Goal: Check status: Check status

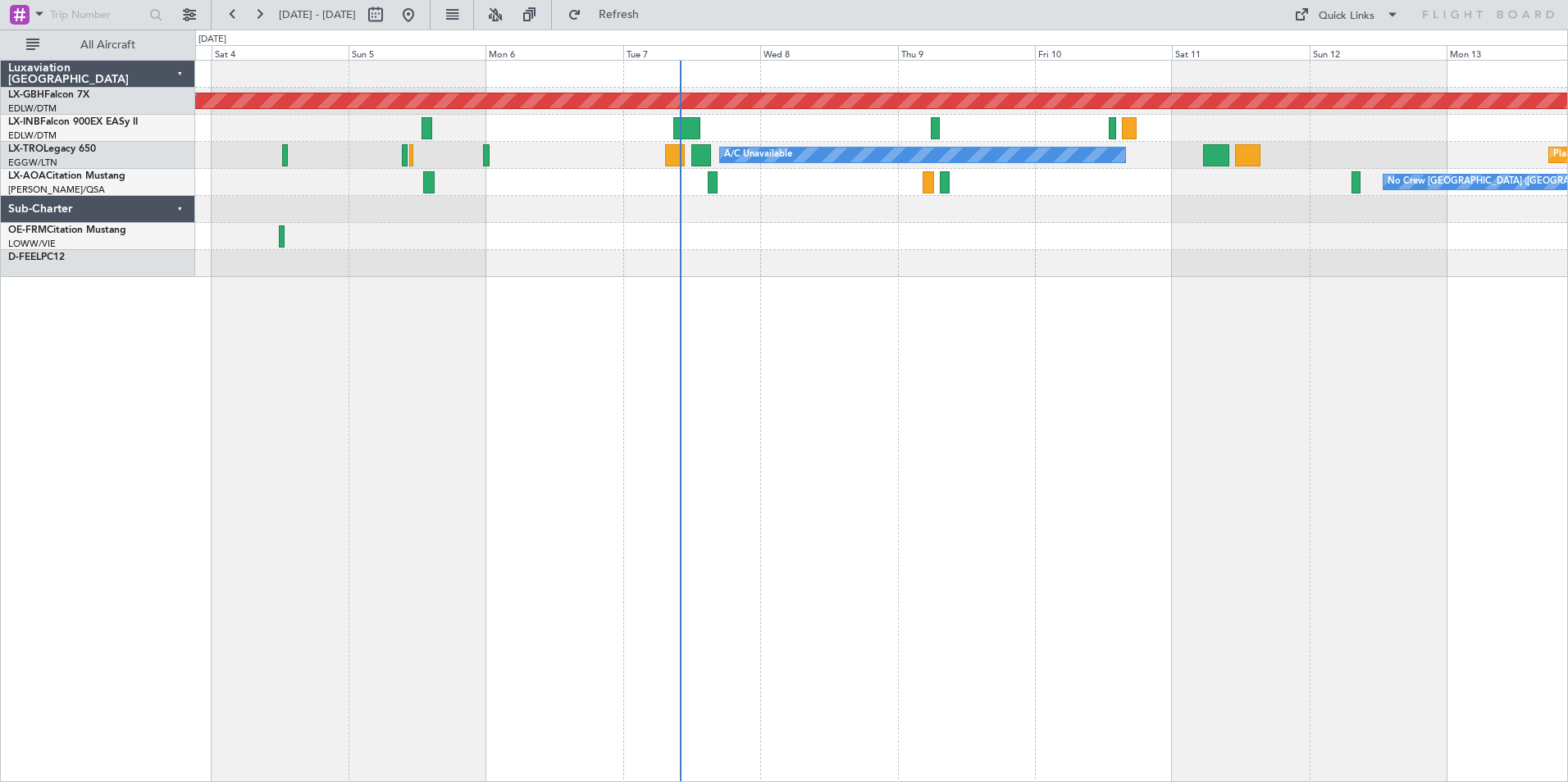
click at [952, 263] on div at bounding box center [881, 264] width 1371 height 27
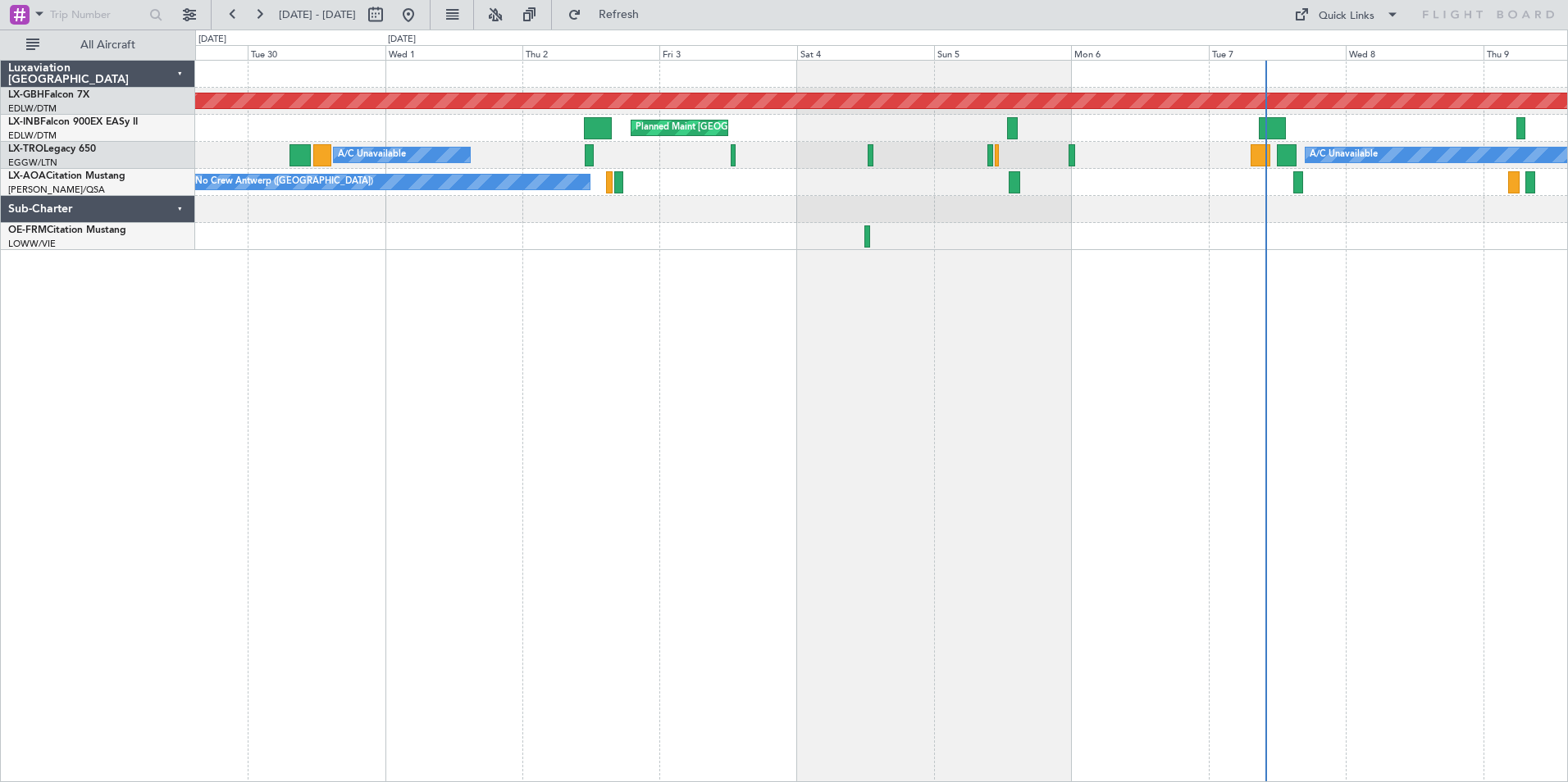
click at [1176, 378] on div "Planned Maint Nurnberg Planned Maint [GEOGRAPHIC_DATA] Unplanned Maint [GEOGRAP…" at bounding box center [881, 420] width 1372 height 722
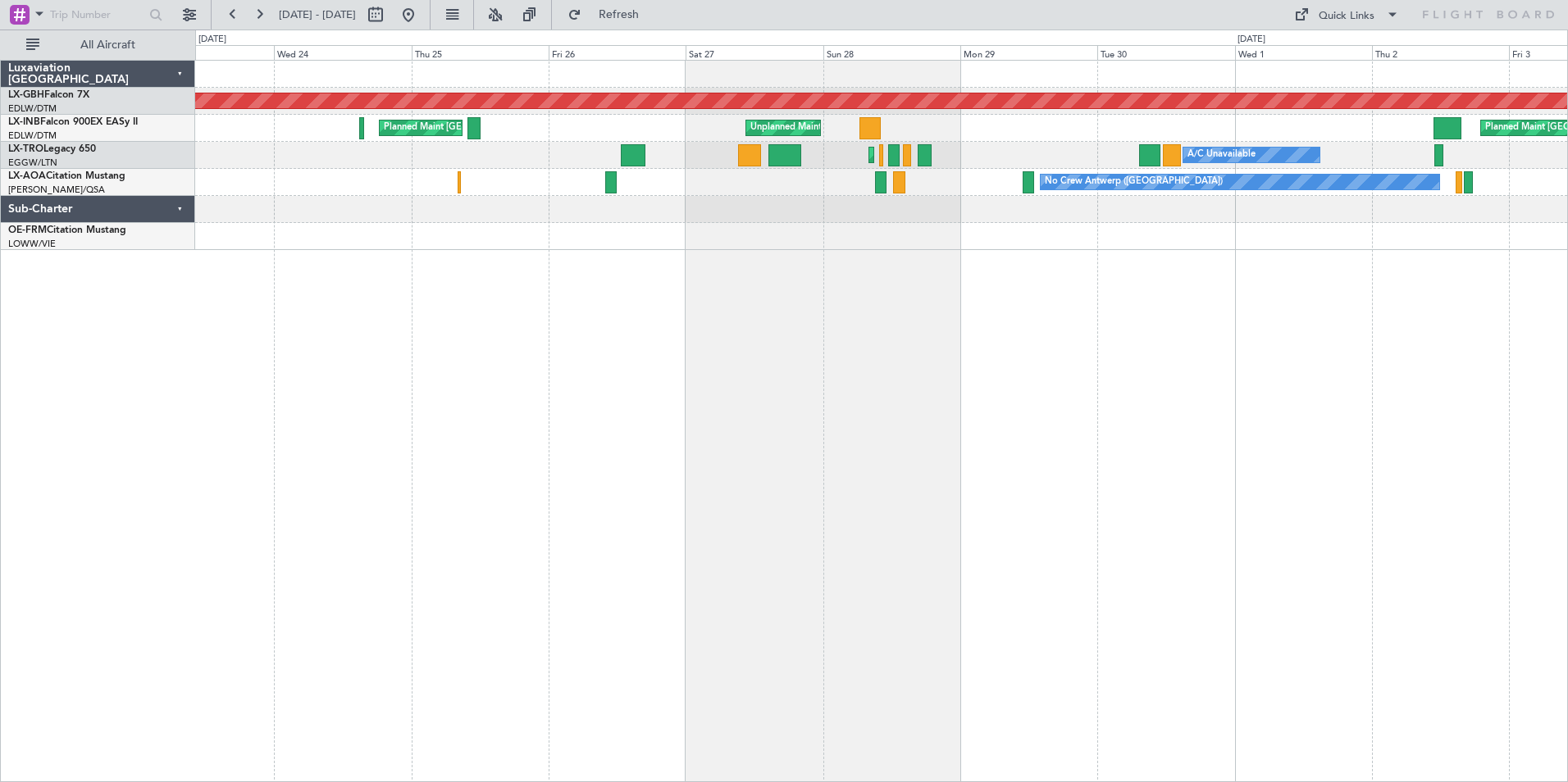
click at [1283, 379] on div "Planned Maint Nurnberg Planned Maint [GEOGRAPHIC_DATA] Unplanned Maint [GEOGRAP…" at bounding box center [881, 420] width 1372 height 722
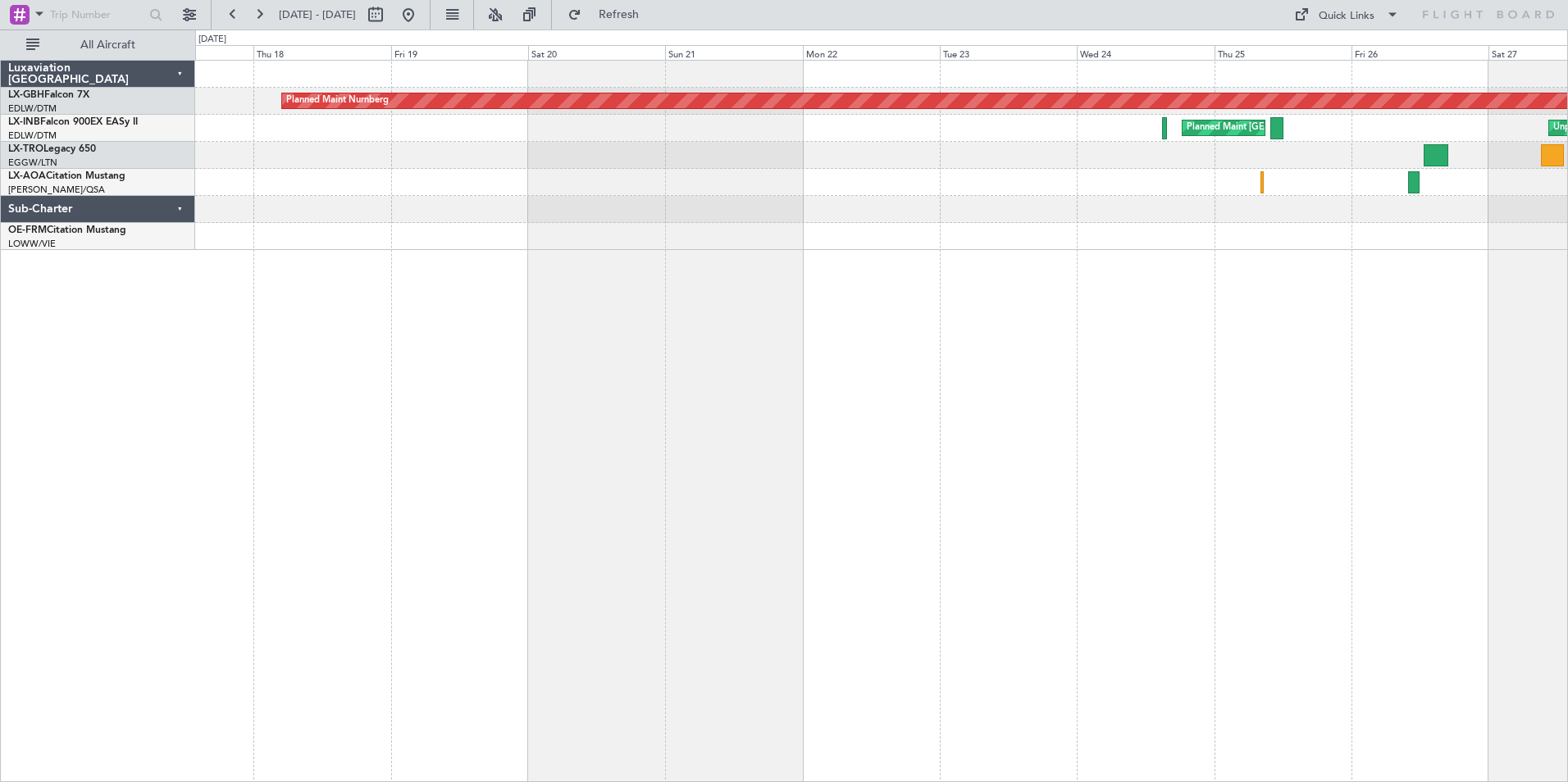
click at [1326, 372] on div "Planned Maint Nurnberg Unplanned Maint [GEOGRAPHIC_DATA] ([GEOGRAPHIC_DATA]) Pl…" at bounding box center [881, 420] width 1372 height 722
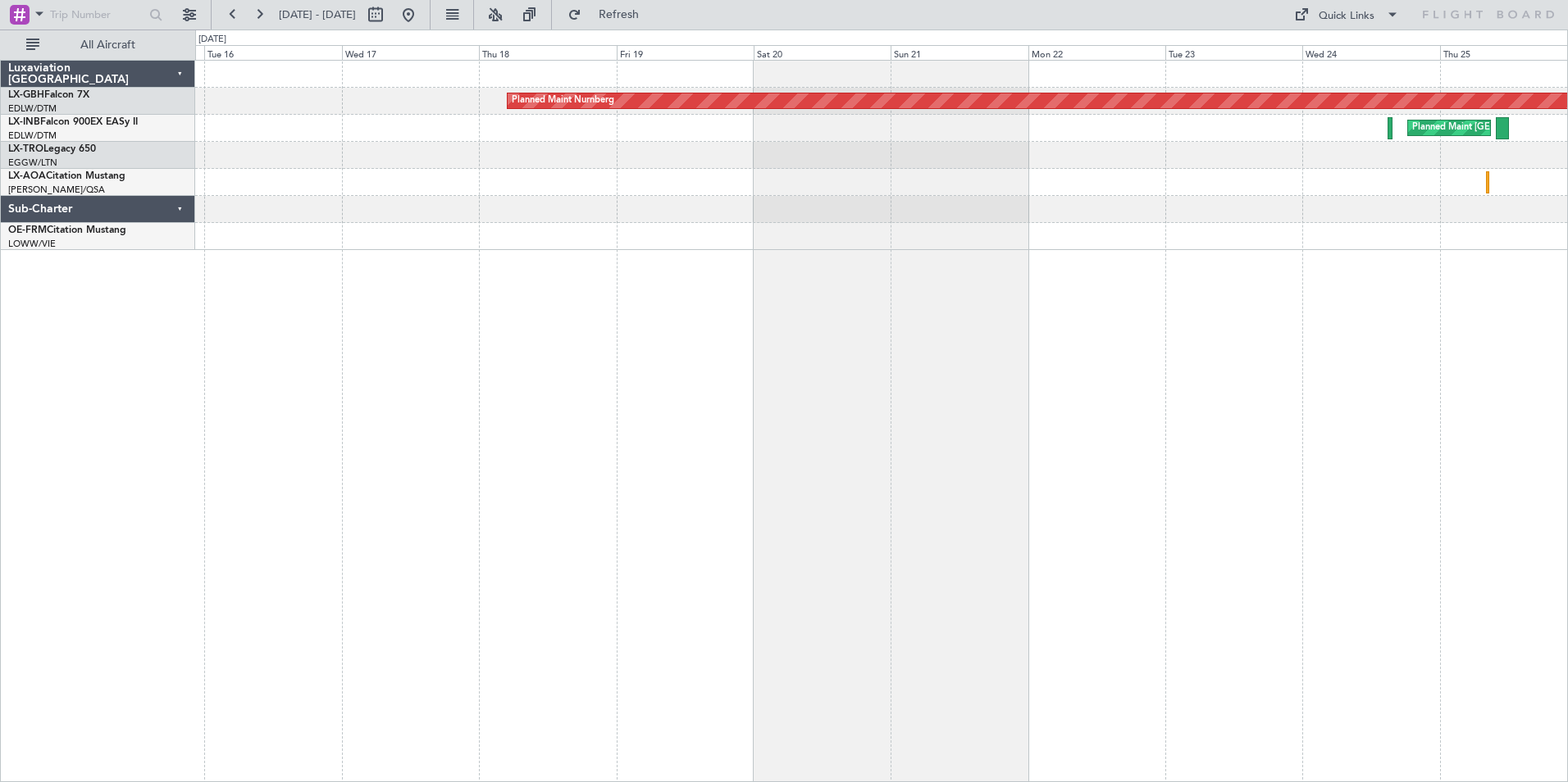
click at [1254, 332] on div "Planned Maint Nurnberg Planned Maint [GEOGRAPHIC_DATA] ([GEOGRAPHIC_DATA]) Unpl…" at bounding box center [881, 420] width 1372 height 722
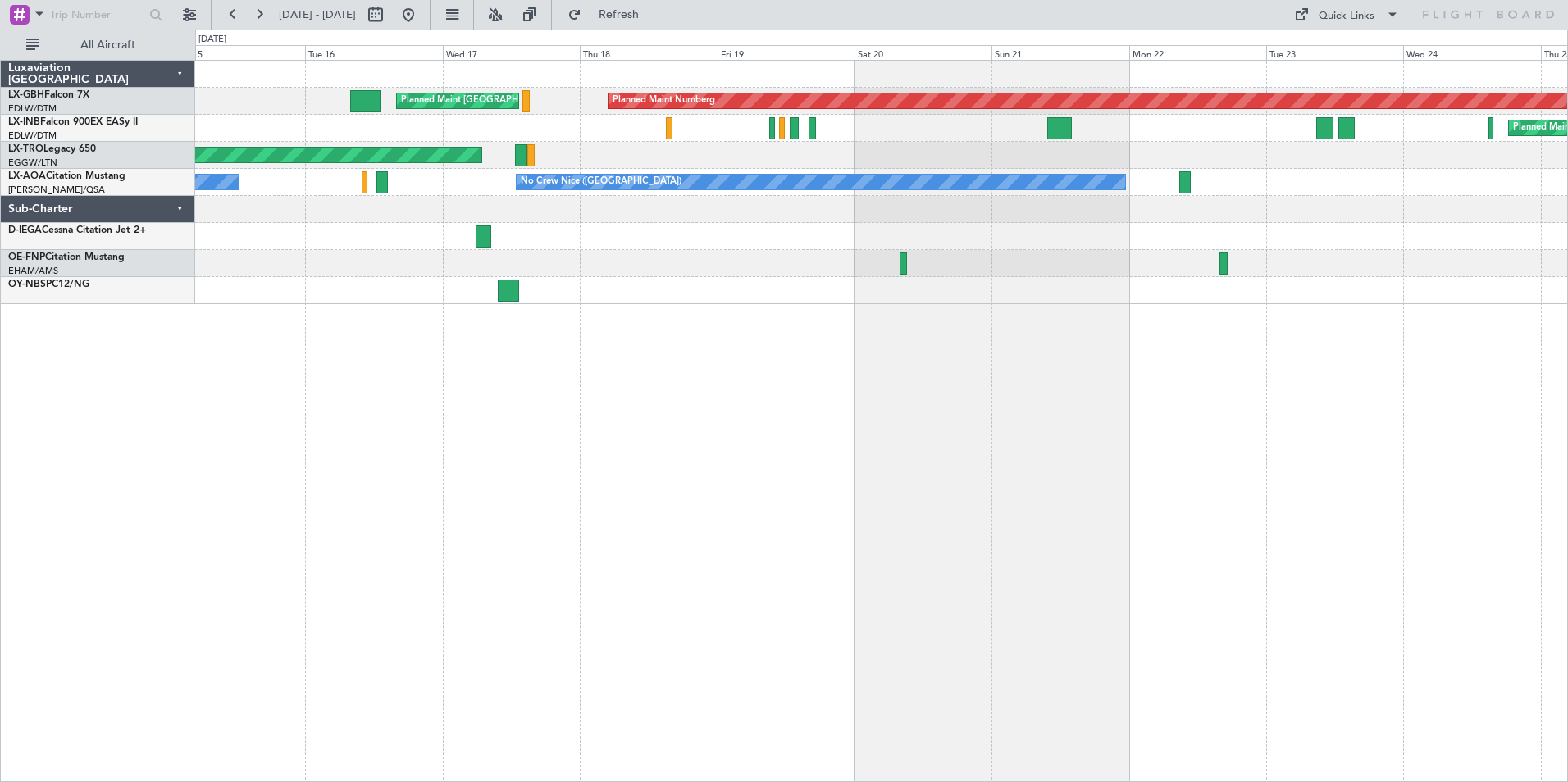
click at [234, 124] on div "Planned Maint [GEOGRAPHIC_DATA] ([GEOGRAPHIC_DATA]) Planned Maint [GEOGRAPHIC_D…" at bounding box center [881, 128] width 1371 height 27
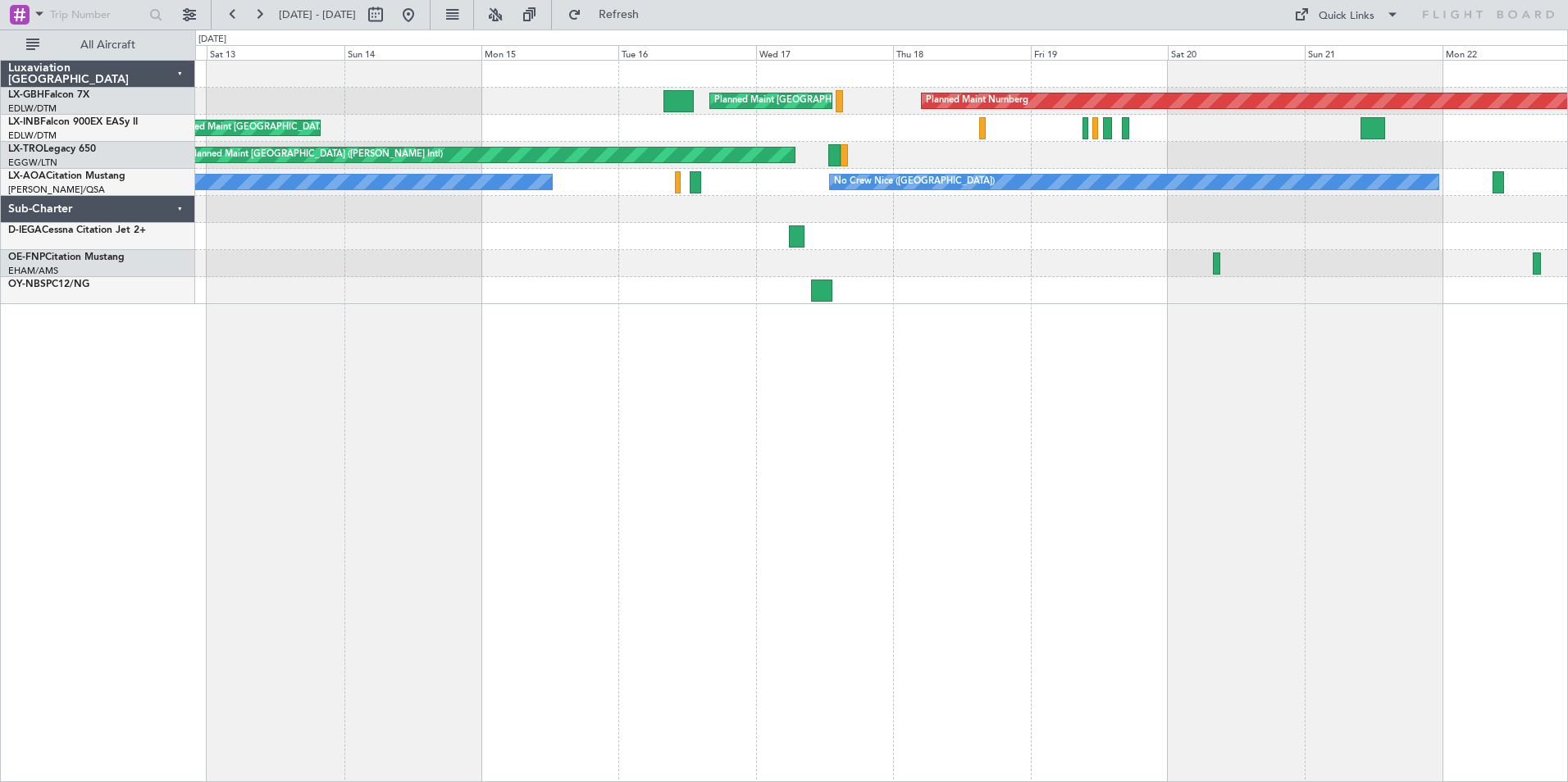
click at [1342, 289] on div "Planned Maint Nurnberg Planned Maint [GEOGRAPHIC_DATA] ([GEOGRAPHIC_DATA]) Plan…" at bounding box center [881, 420] width 1372 height 722
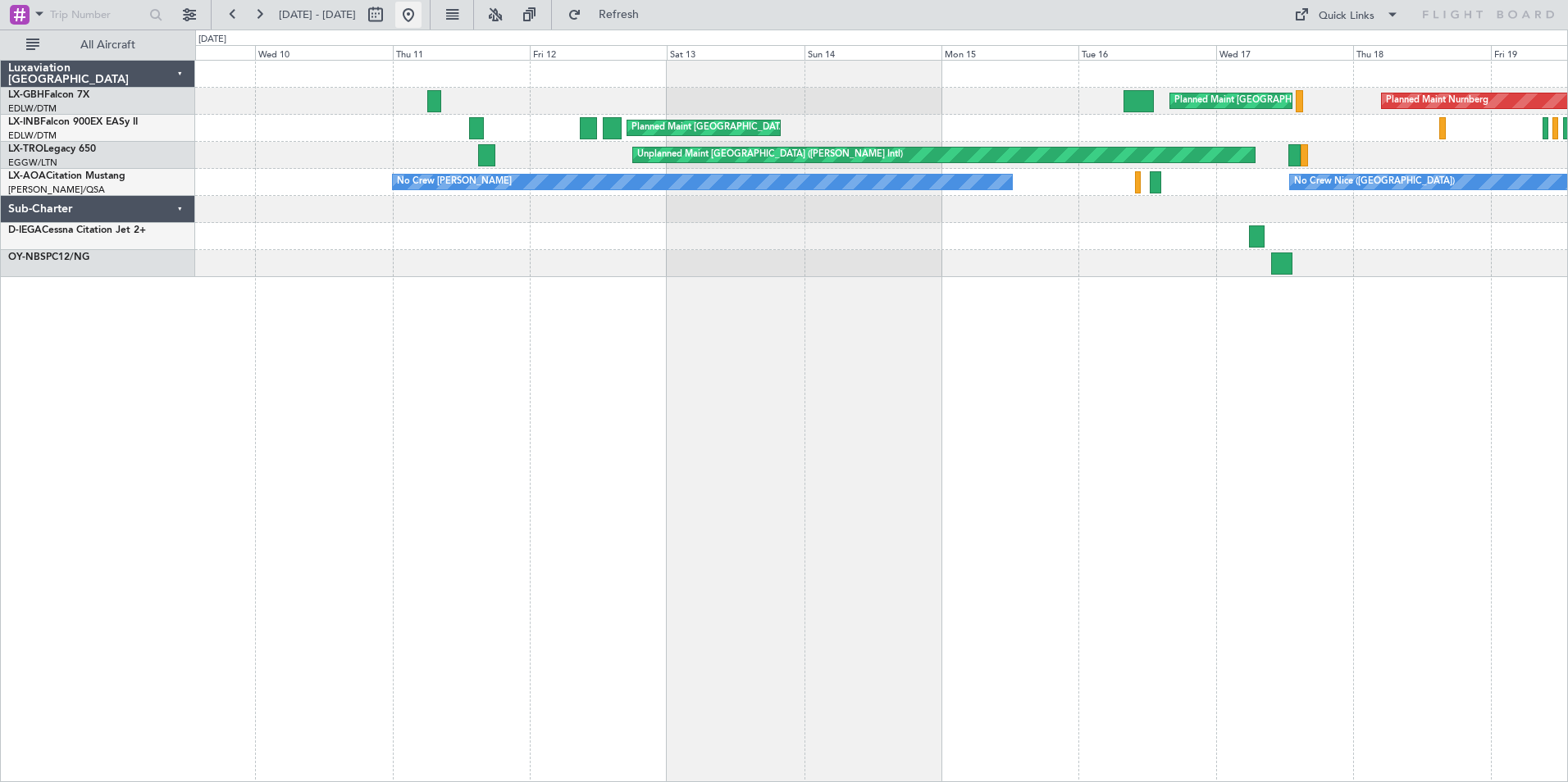
click at [421, 17] on button at bounding box center [409, 15] width 27 height 27
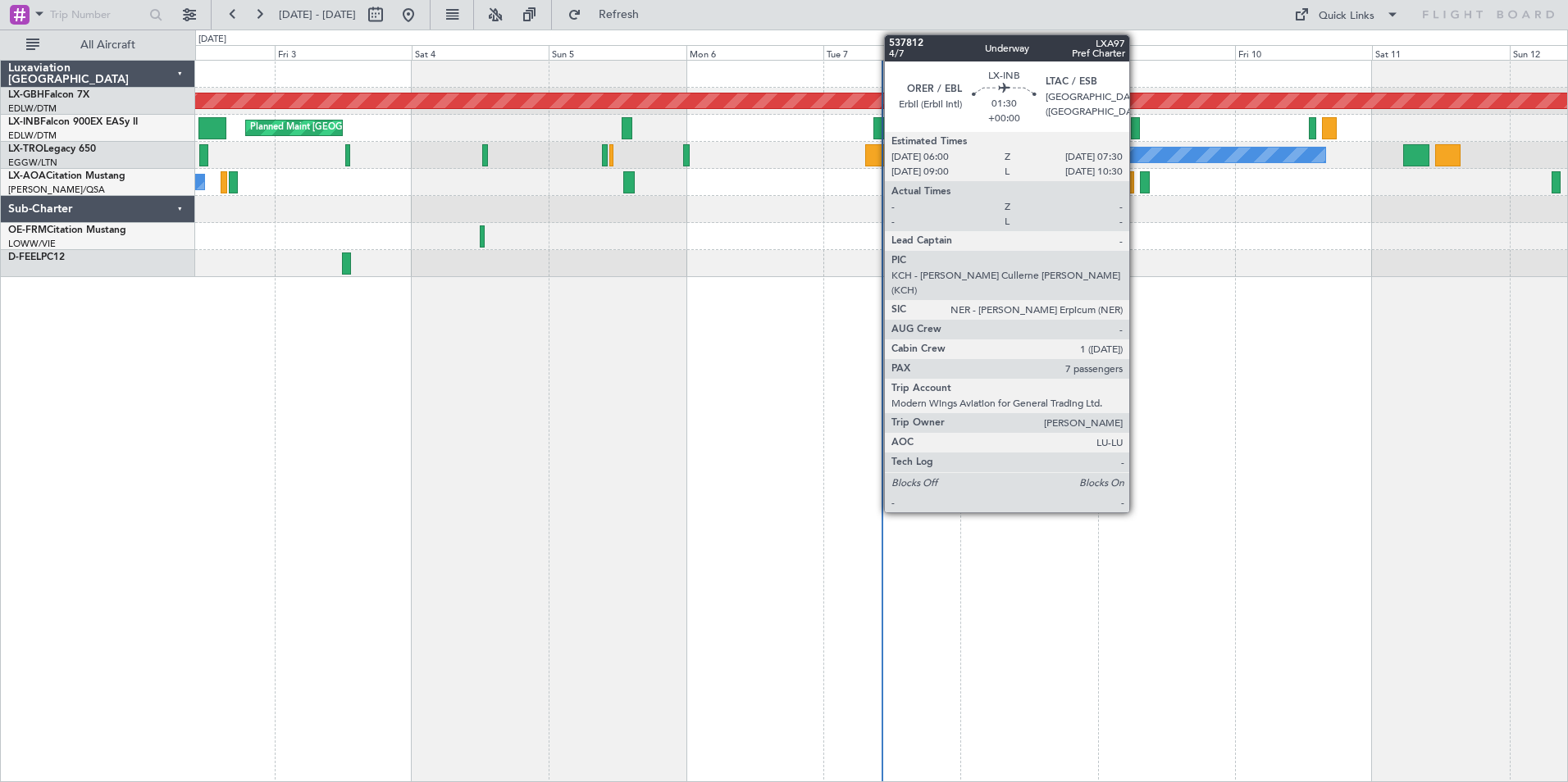
click at [1136, 132] on div at bounding box center [1135, 128] width 9 height 22
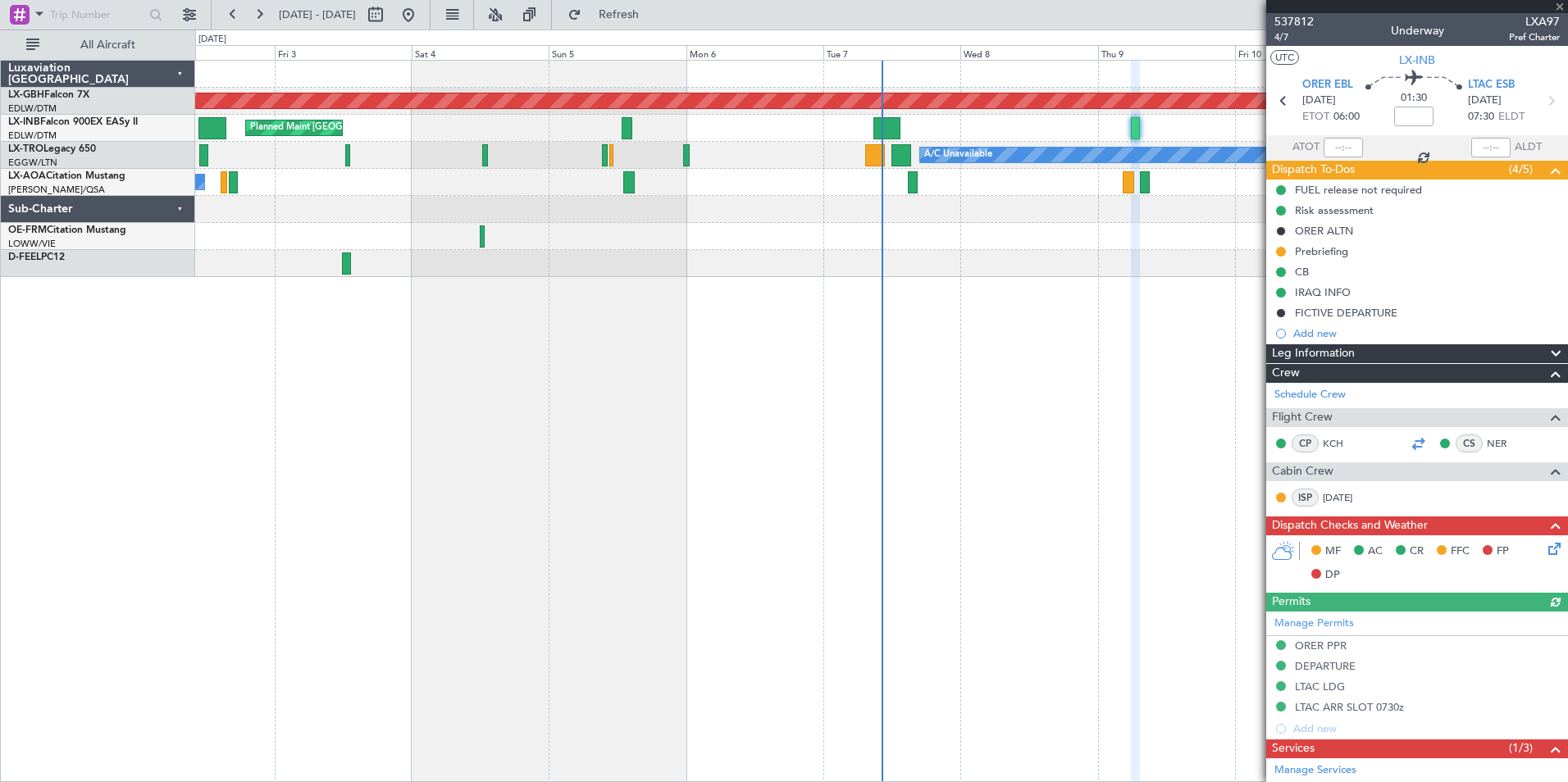
scroll to position [410, 0]
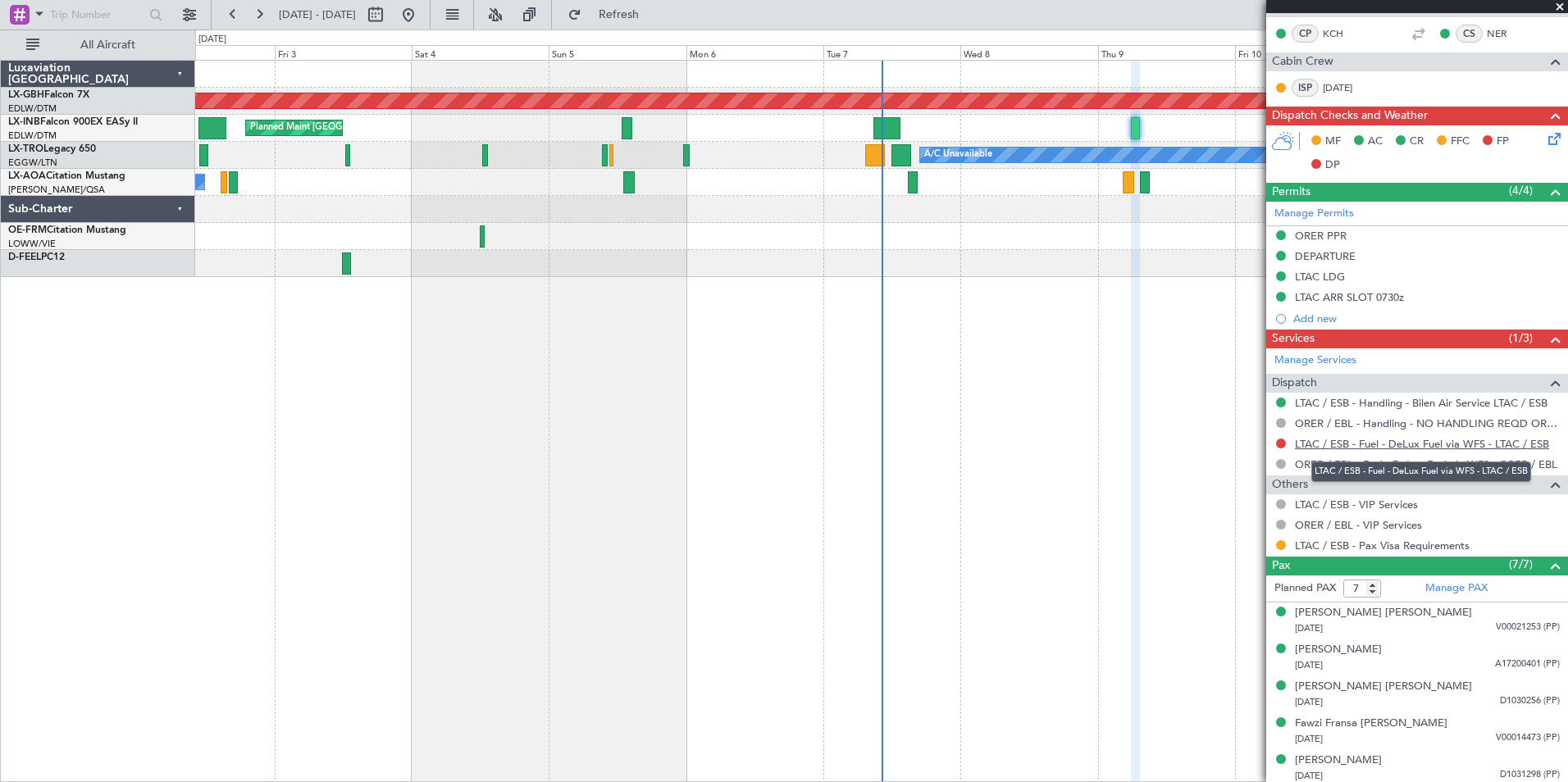
click at [1435, 438] on link "LTAC / ESB - Fuel - DeLux Fuel via WFS - LTAC / ESB" at bounding box center [1421, 444] width 255 height 14
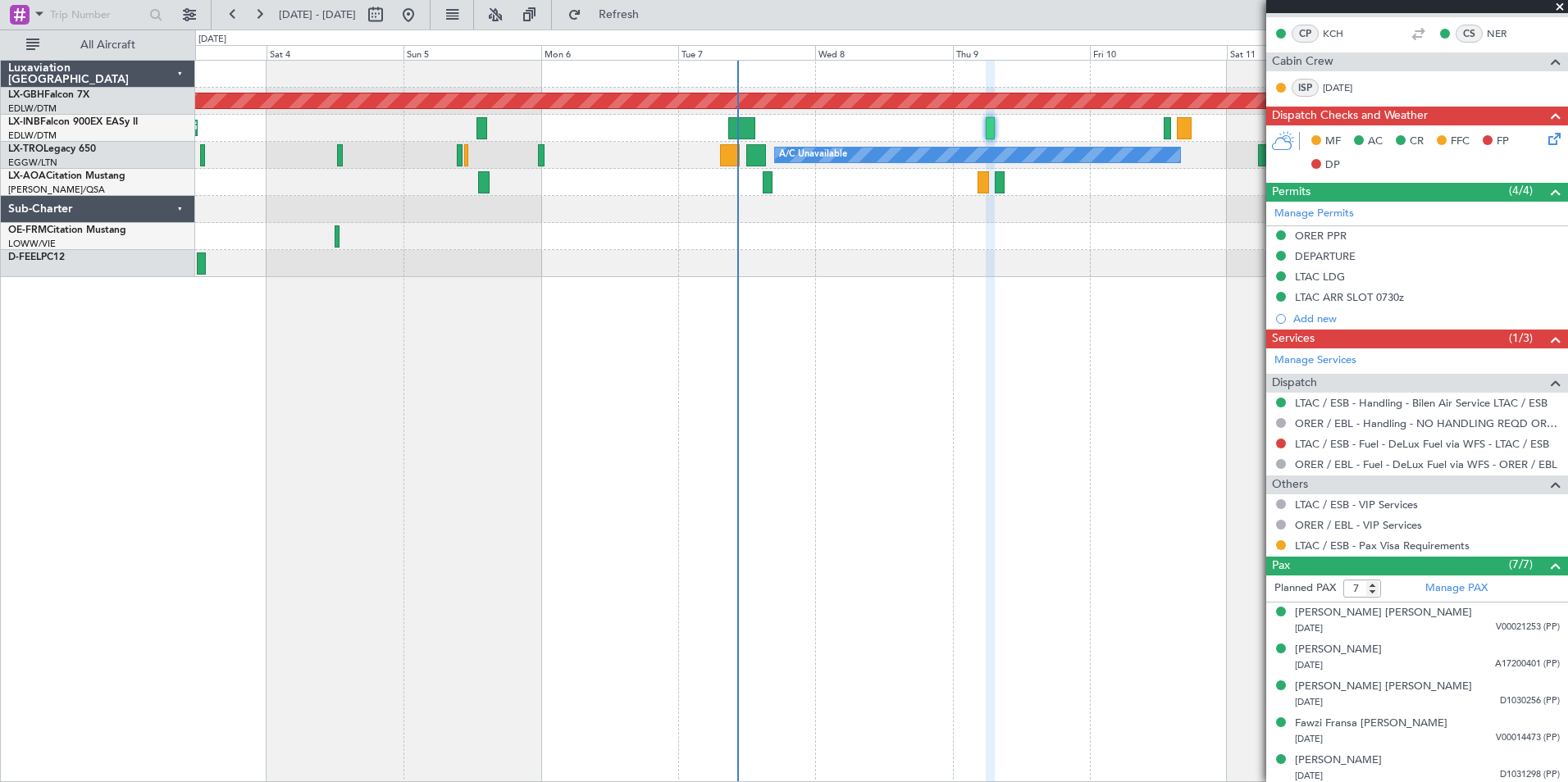
click at [854, 296] on div "Planned Maint Nurnberg Planned Maint [GEOGRAPHIC_DATA] A/C Unavailable Planned …" at bounding box center [881, 420] width 1372 height 722
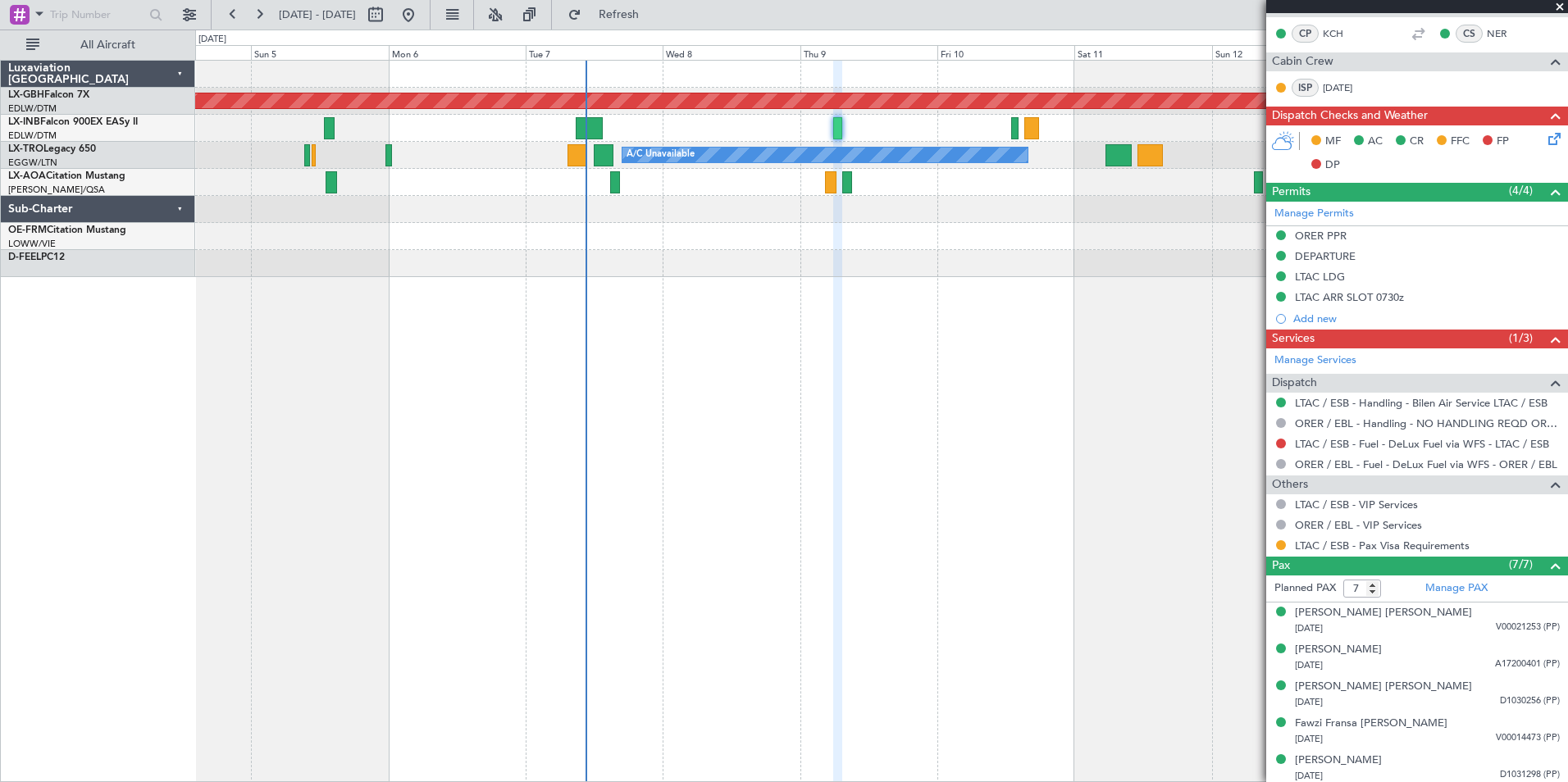
click at [461, 330] on div "Planned Maint Nurnberg Planned Maint [GEOGRAPHIC_DATA] A/C Unavailable Planned …" at bounding box center [881, 420] width 1372 height 722
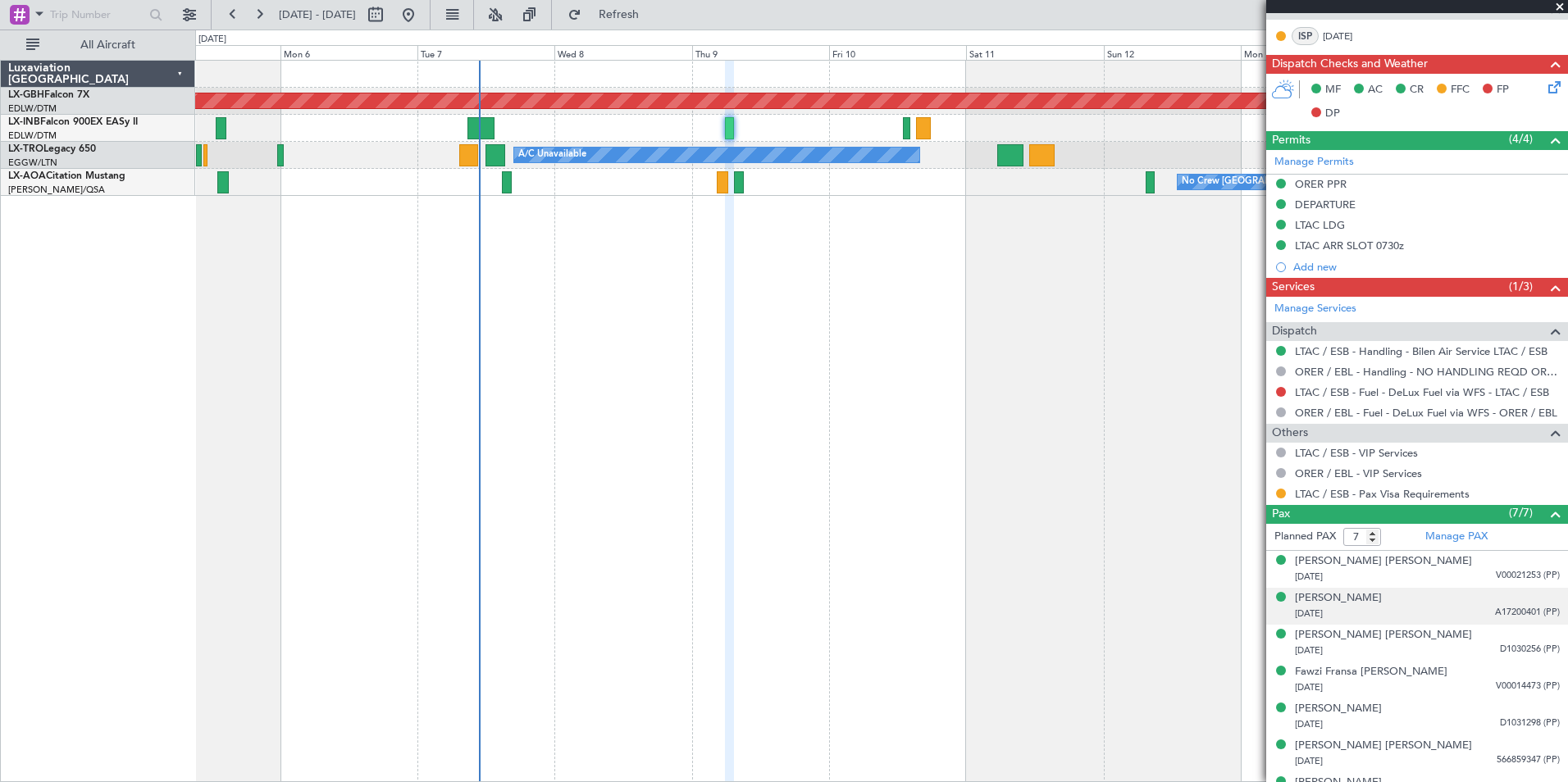
scroll to position [488, 0]
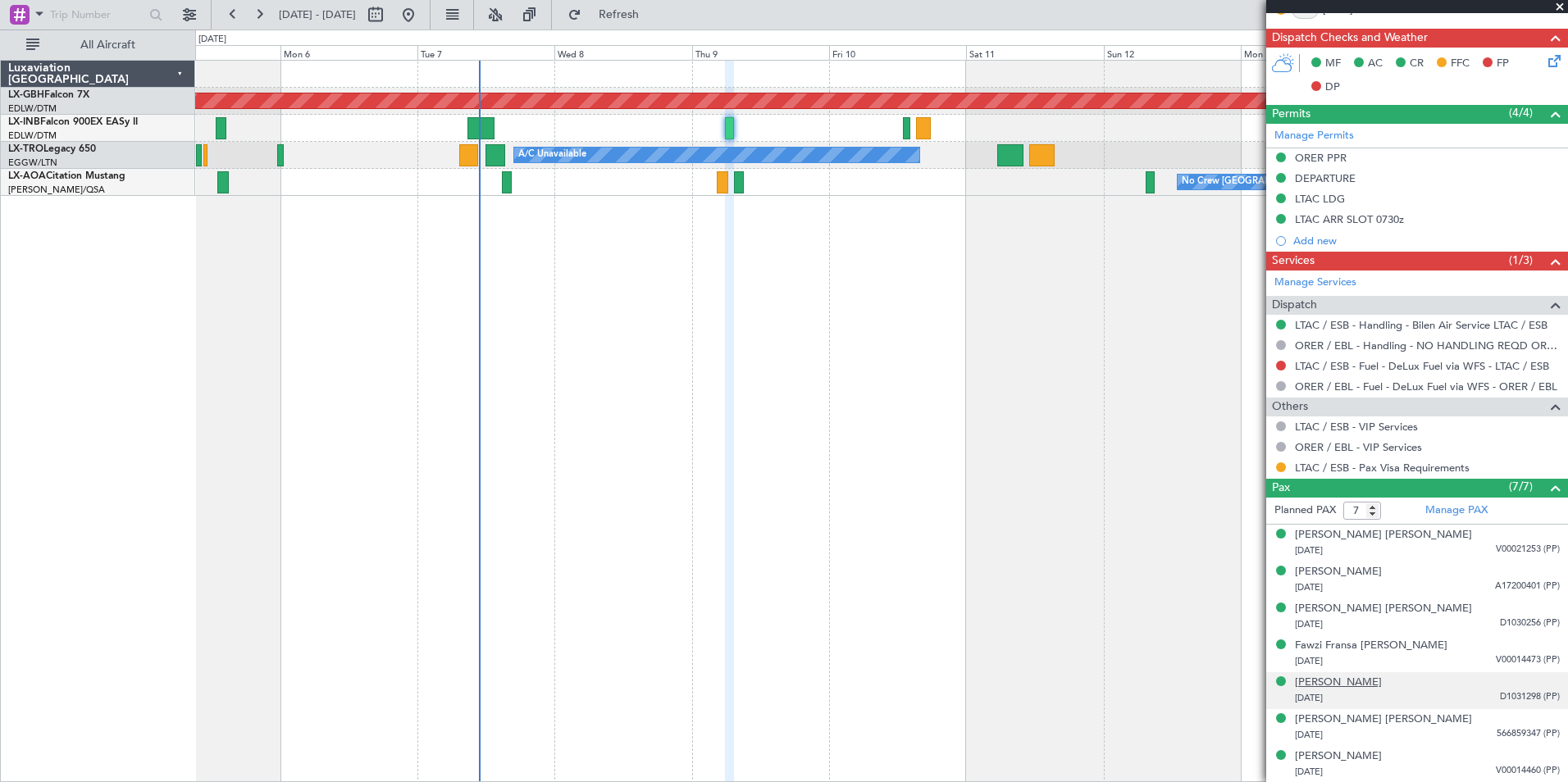
click at [1381, 680] on div "[PERSON_NAME]" at bounding box center [1337, 683] width 87 height 17
